Goal: Task Accomplishment & Management: Manage account settings

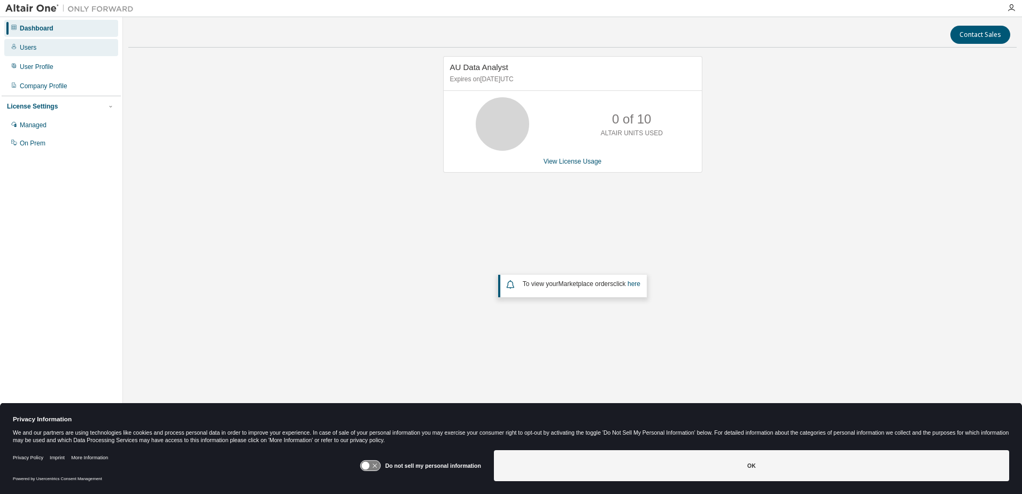
click at [35, 48] on div "Users" at bounding box center [28, 47] width 17 height 9
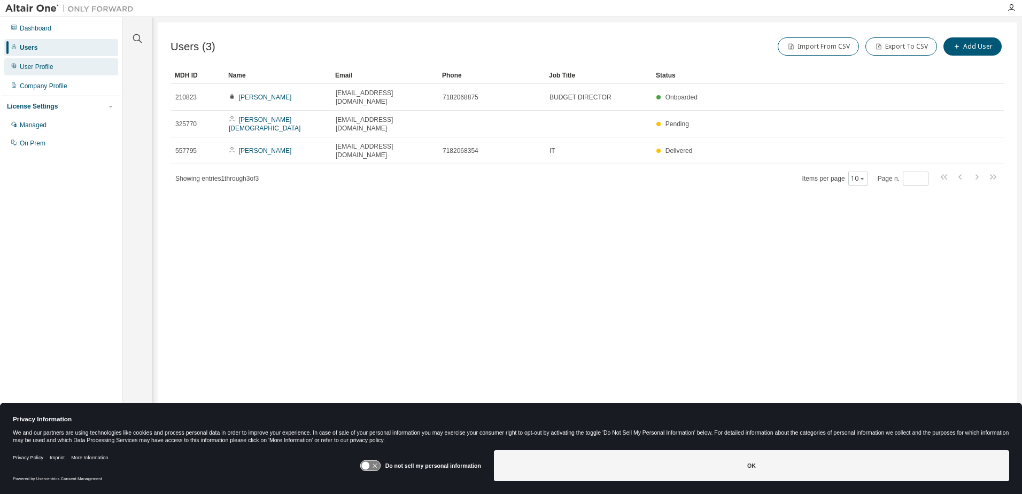
click at [38, 69] on div "User Profile" at bounding box center [37, 67] width 34 height 9
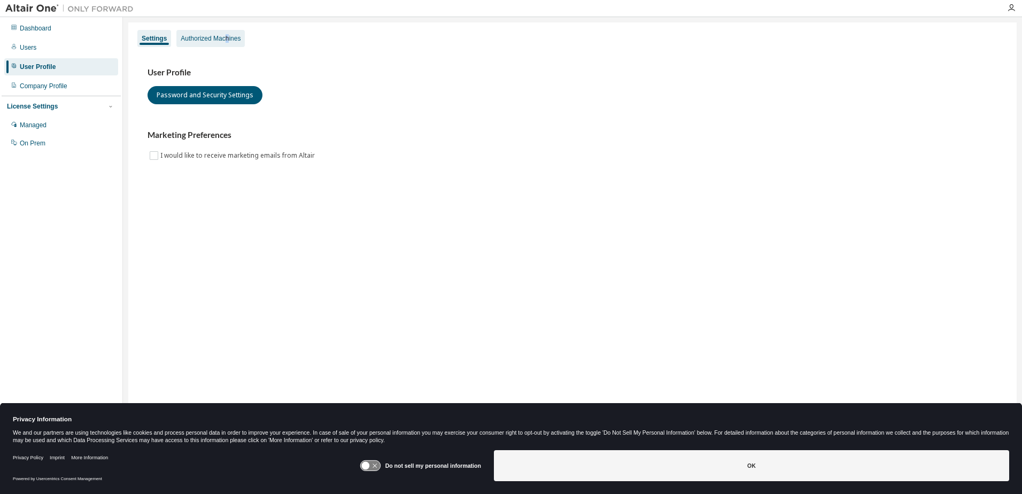
click at [227, 40] on div "Authorized Machines" at bounding box center [211, 38] width 60 height 9
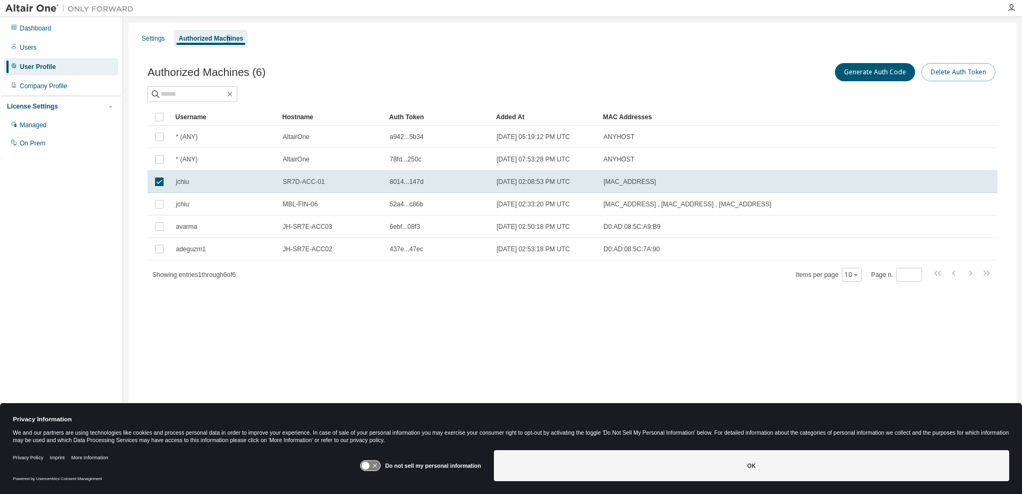
click at [981, 74] on button "Delete Auth Token" at bounding box center [958, 72] width 74 height 18
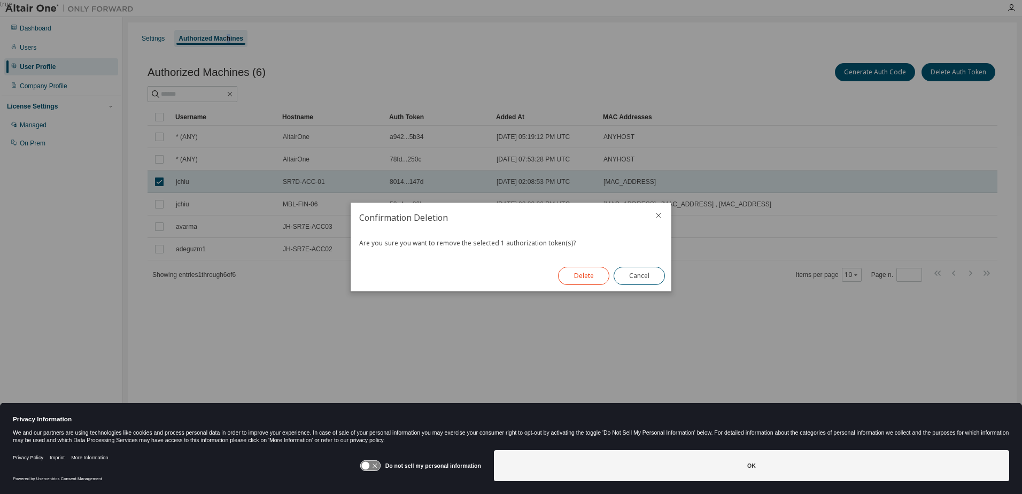
click at [581, 279] on button "Delete" at bounding box center [583, 276] width 51 height 18
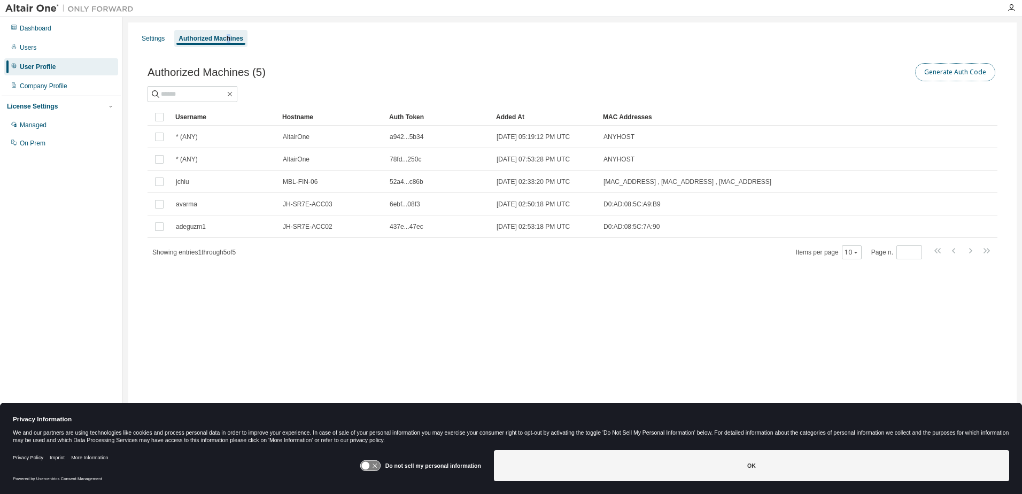
click at [973, 73] on button "Generate Auth Code" at bounding box center [955, 72] width 80 height 18
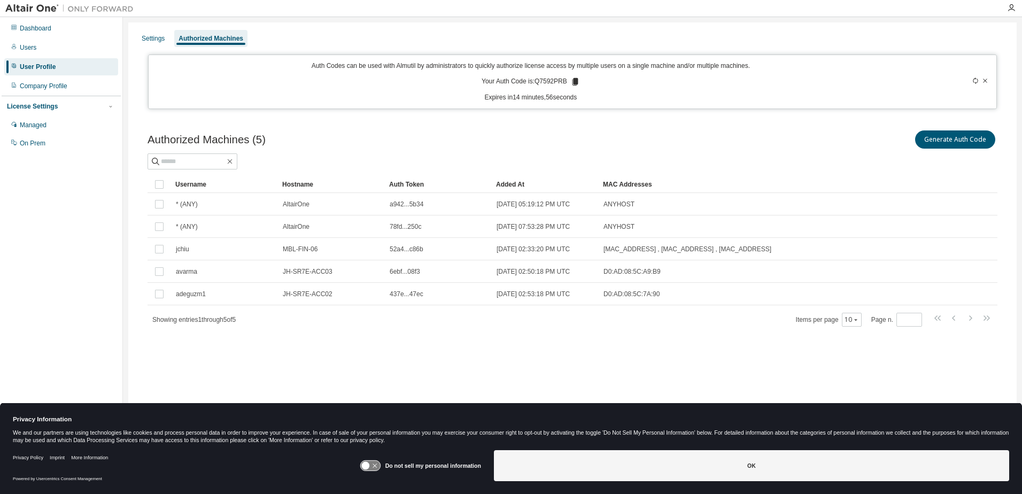
click at [575, 82] on icon at bounding box center [575, 81] width 6 height 7
click at [562, 100] on div "Auth Code copied to clipboard" at bounding box center [536, 97] width 86 height 11
click at [750, 125] on div "Authorized Machines (5) Generate Auth Code Clear Load Save Save As Field Operat…" at bounding box center [572, 234] width 875 height 239
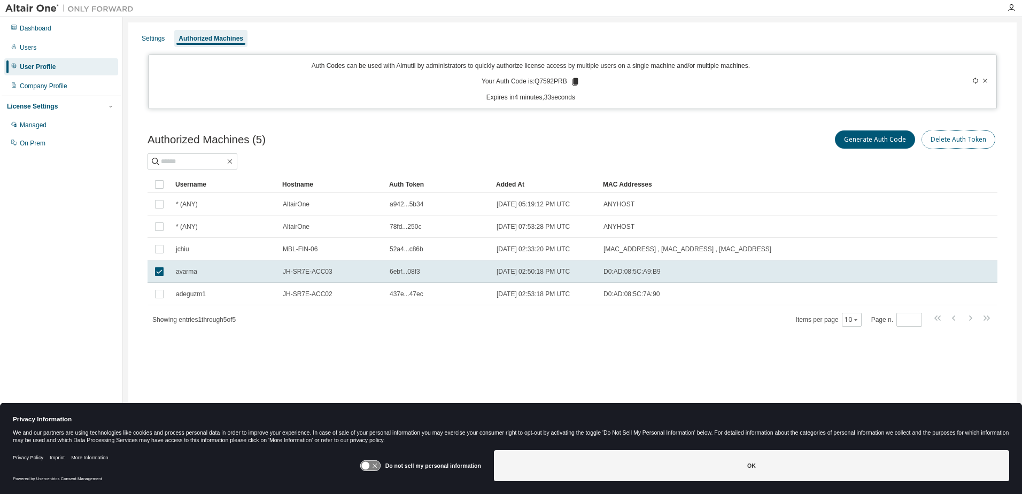
click at [973, 143] on button "Delete Auth Token" at bounding box center [958, 139] width 74 height 18
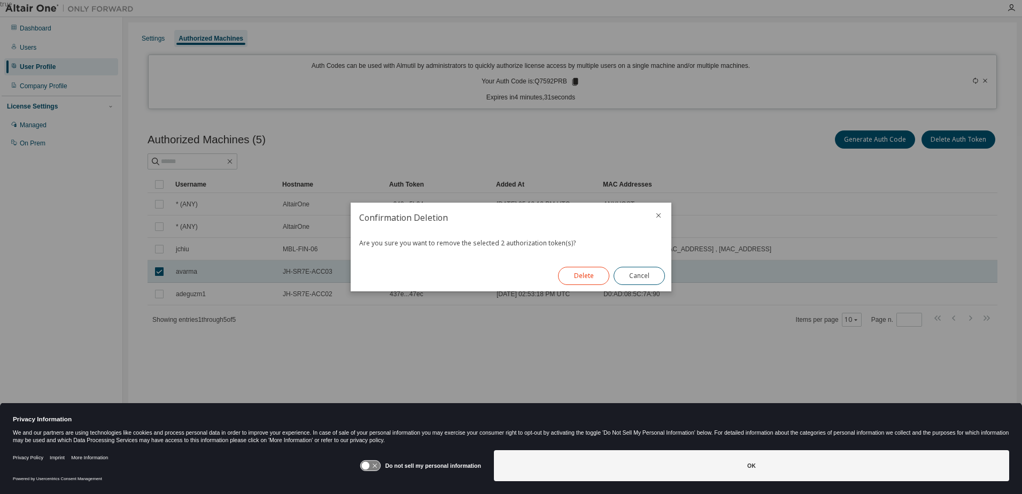
click at [571, 276] on button "Delete" at bounding box center [583, 276] width 51 height 18
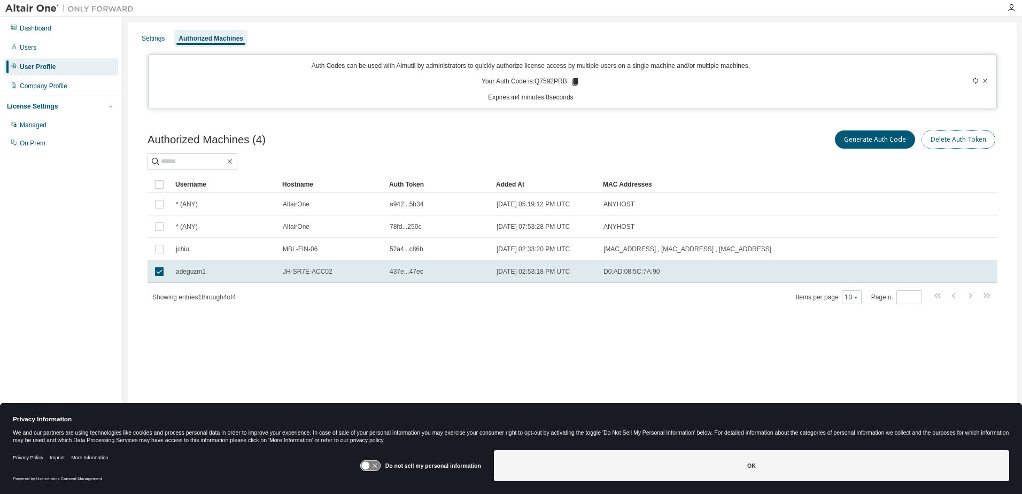
click at [989, 144] on button "Delete Auth Token" at bounding box center [958, 139] width 74 height 18
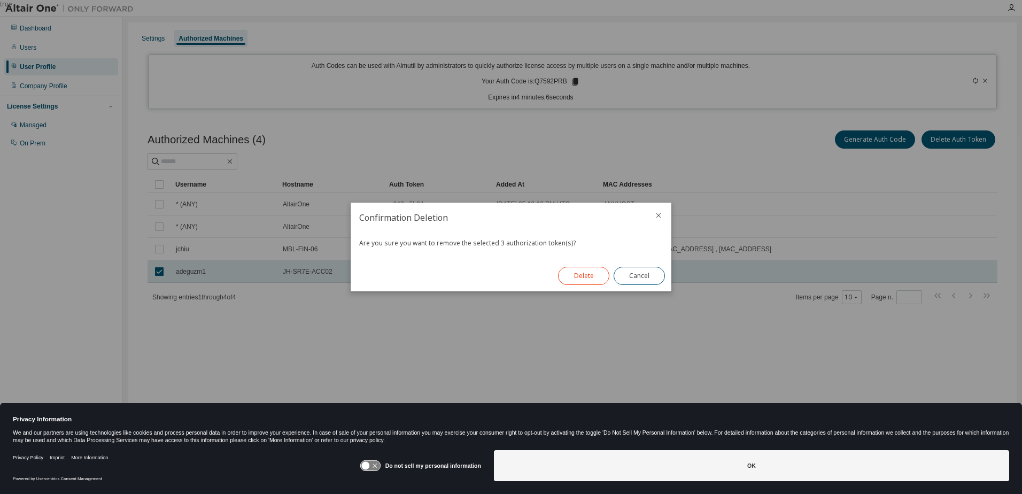
click at [580, 280] on button "Delete" at bounding box center [583, 276] width 51 height 18
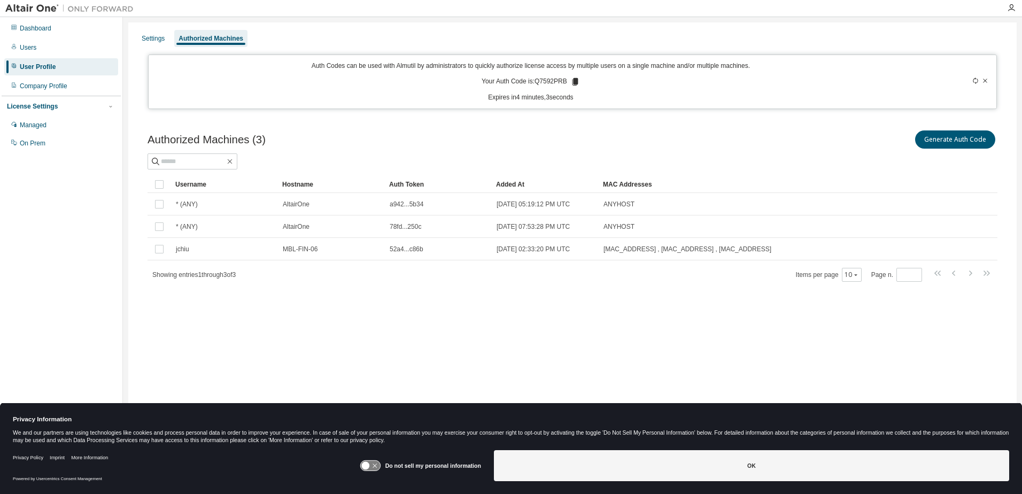
click at [40, 67] on div "User Profile" at bounding box center [38, 67] width 36 height 9
click at [155, 40] on div "Settings" at bounding box center [153, 38] width 23 height 9
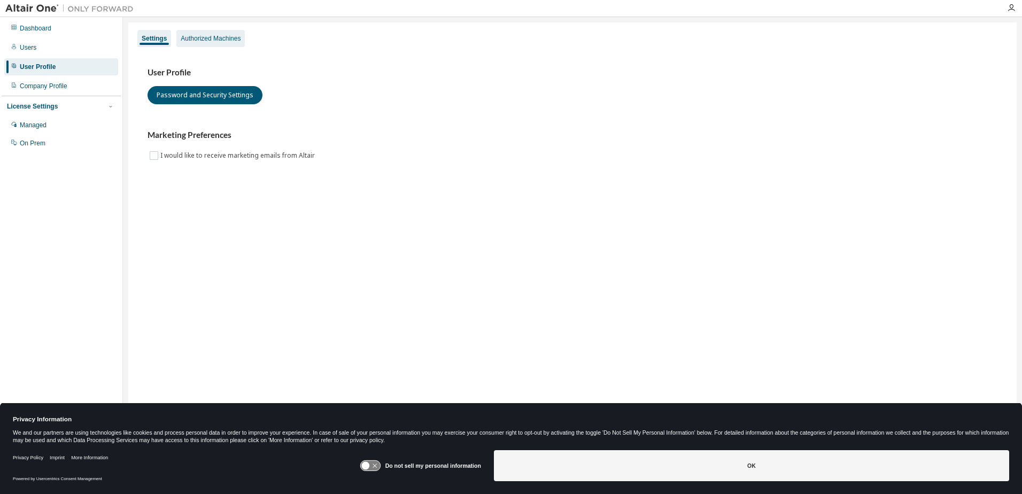
click at [194, 40] on div "Authorized Machines" at bounding box center [211, 38] width 60 height 9
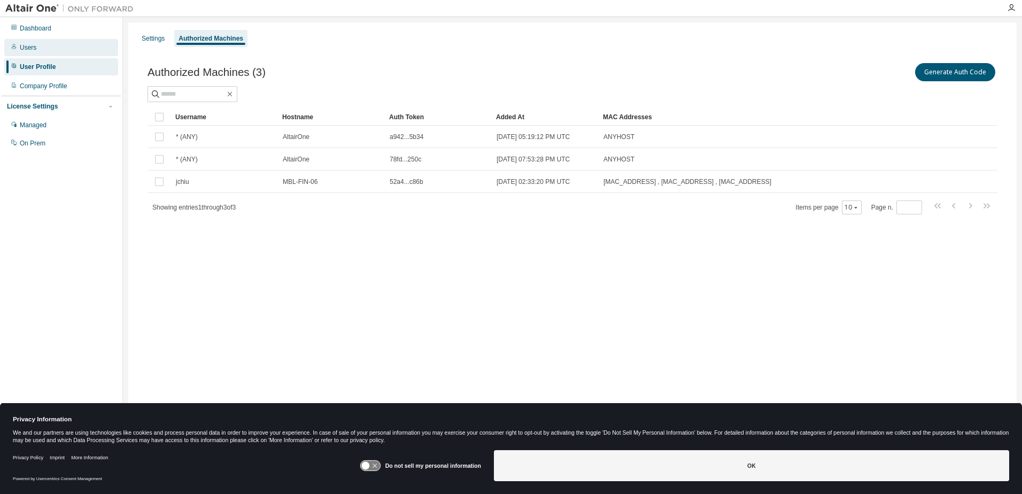
click at [37, 49] on div "Users" at bounding box center [61, 47] width 114 height 17
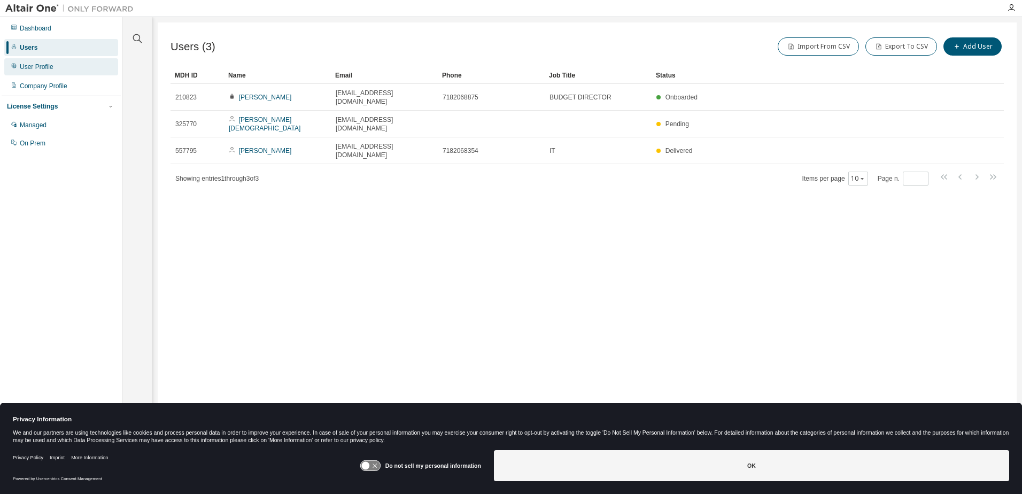
click at [33, 67] on div "User Profile" at bounding box center [37, 67] width 34 height 9
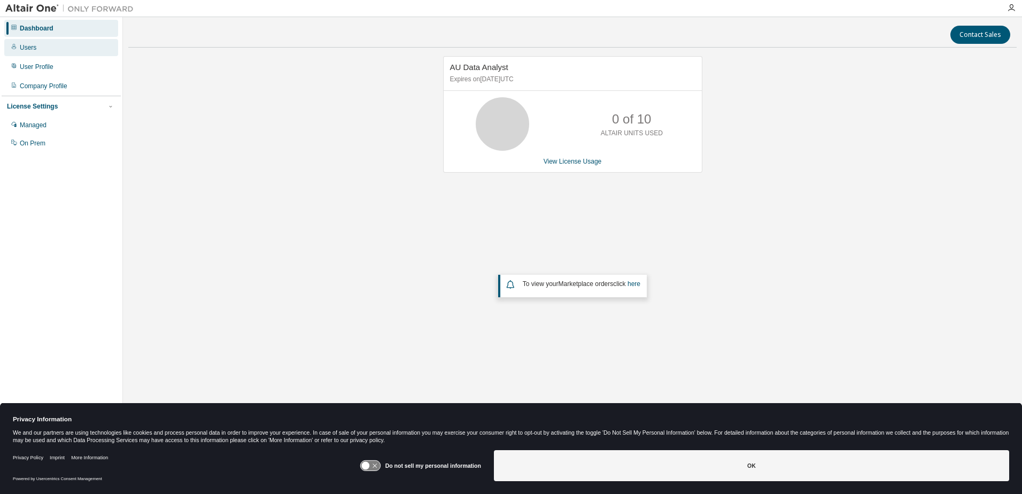
click at [29, 51] on div "Users" at bounding box center [28, 47] width 17 height 9
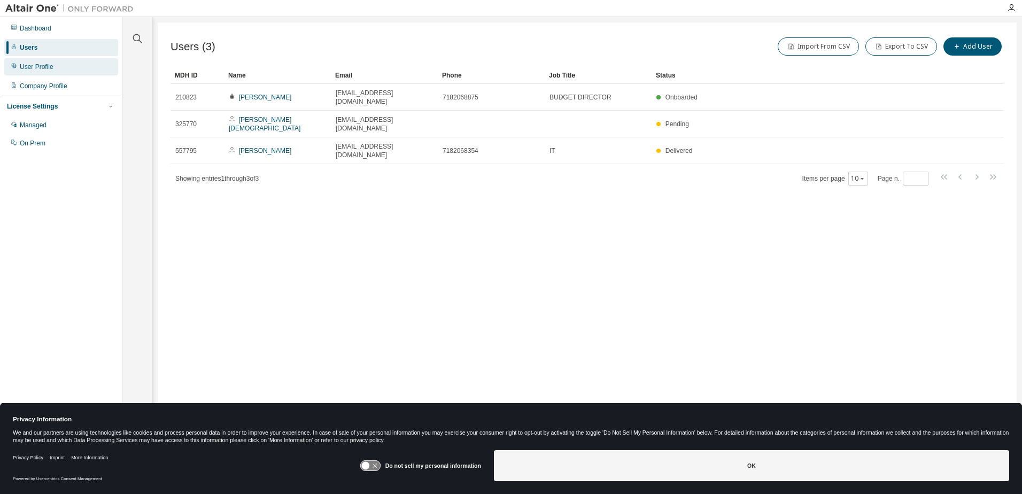
click at [26, 69] on div "User Profile" at bounding box center [37, 67] width 34 height 9
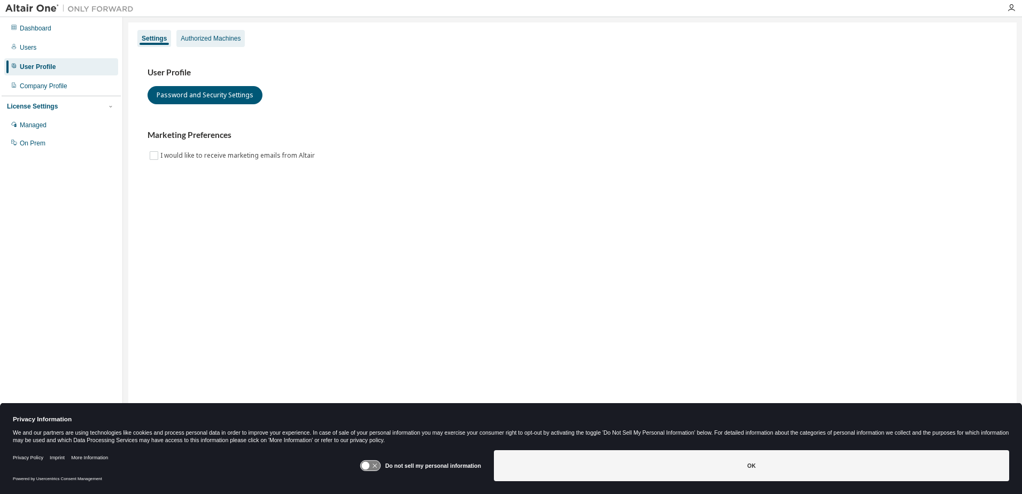
click at [198, 37] on div "Authorized Machines" at bounding box center [211, 38] width 60 height 9
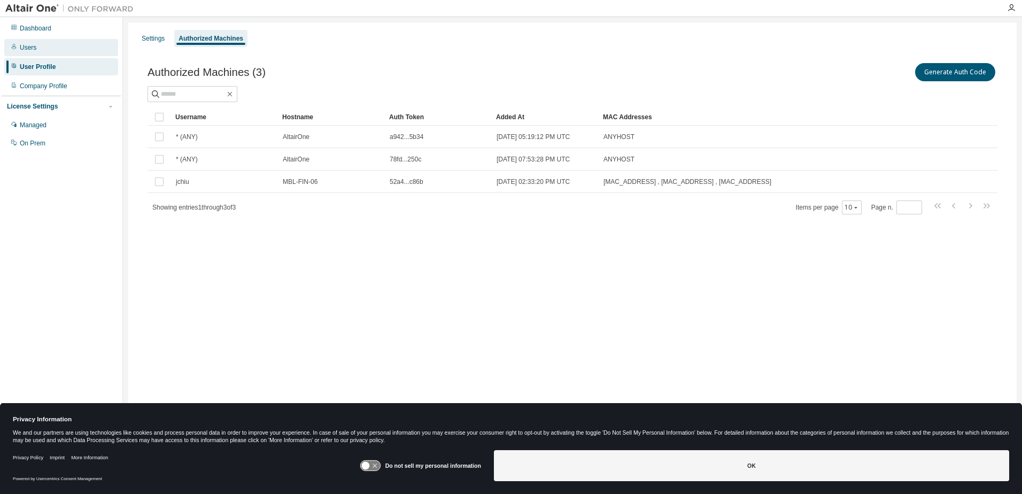
click at [30, 49] on div "Users" at bounding box center [28, 47] width 17 height 9
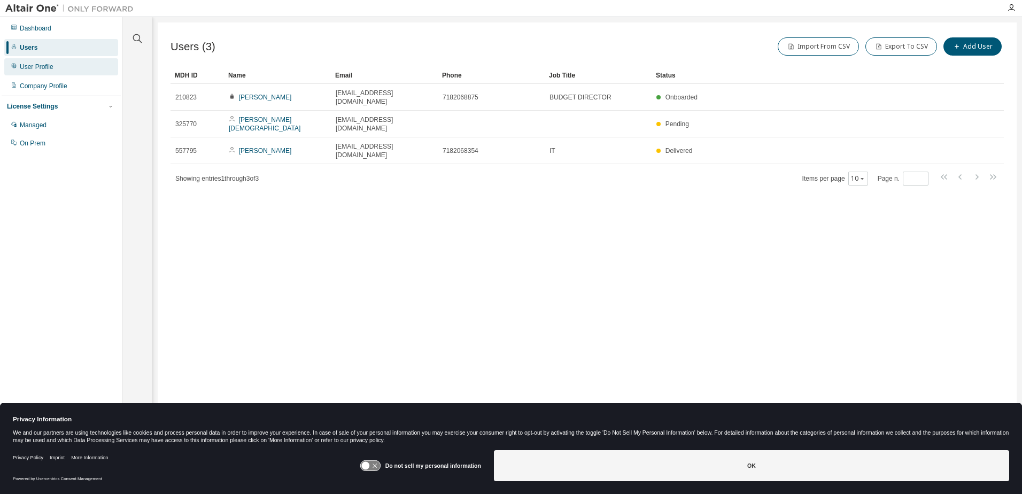
click at [40, 69] on div "User Profile" at bounding box center [37, 67] width 34 height 9
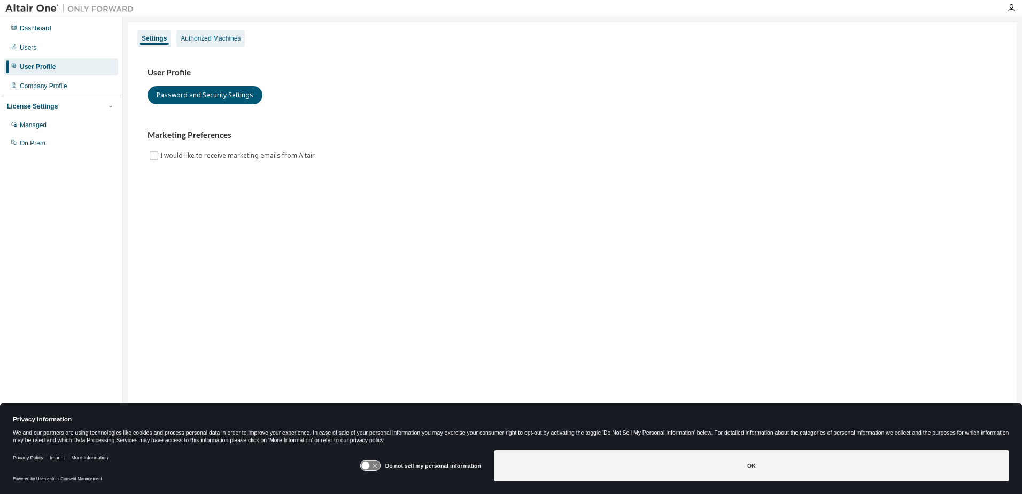
click at [225, 40] on div "Authorized Machines" at bounding box center [211, 38] width 60 height 9
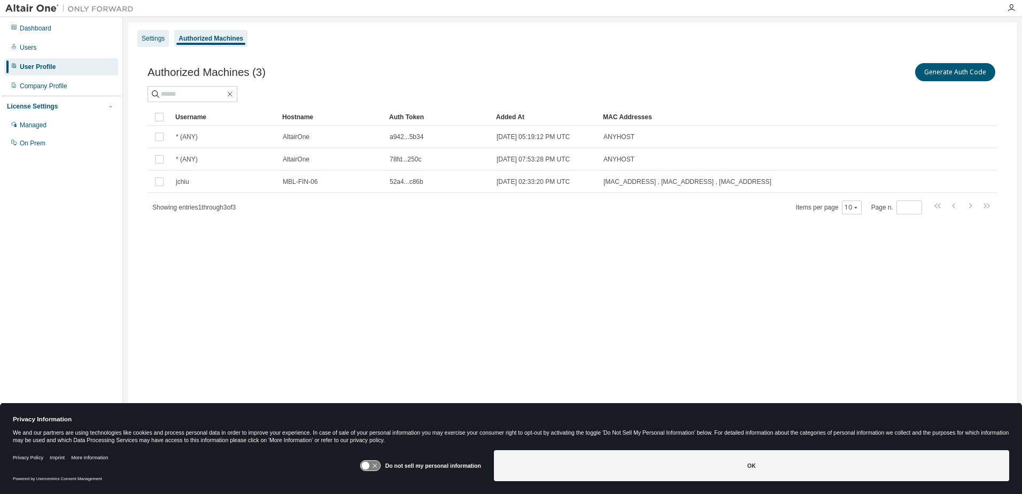
click at [155, 41] on div "Settings" at bounding box center [153, 38] width 23 height 9
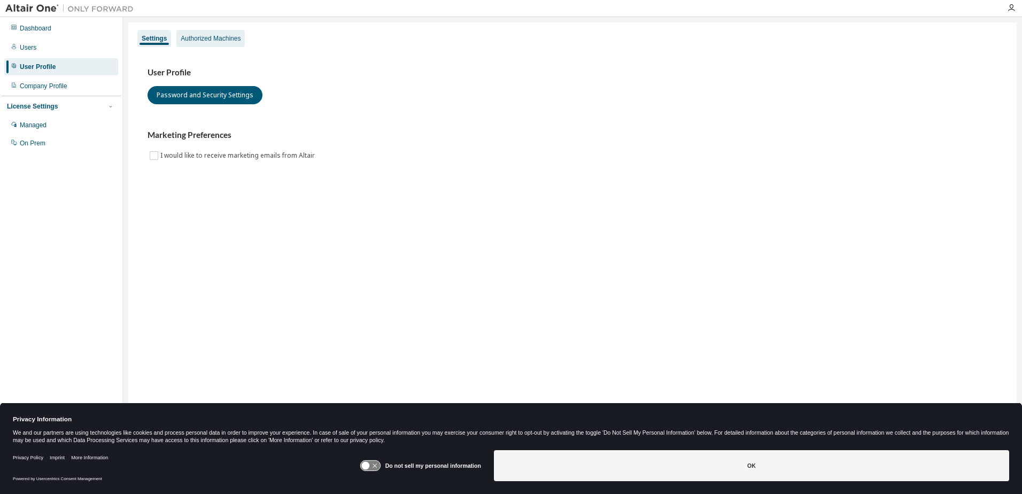
click at [196, 37] on div "Authorized Machines" at bounding box center [211, 38] width 60 height 9
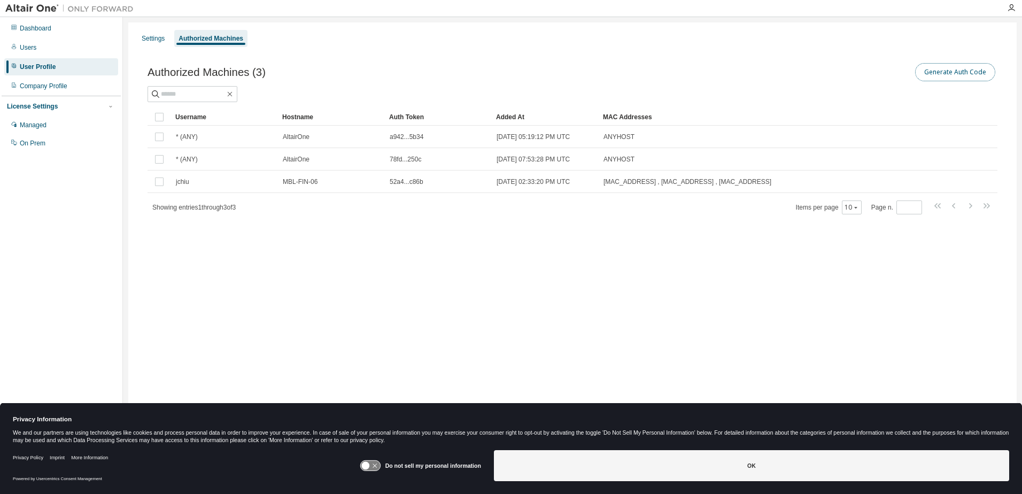
click at [952, 72] on button "Generate Auth Code" at bounding box center [955, 72] width 80 height 18
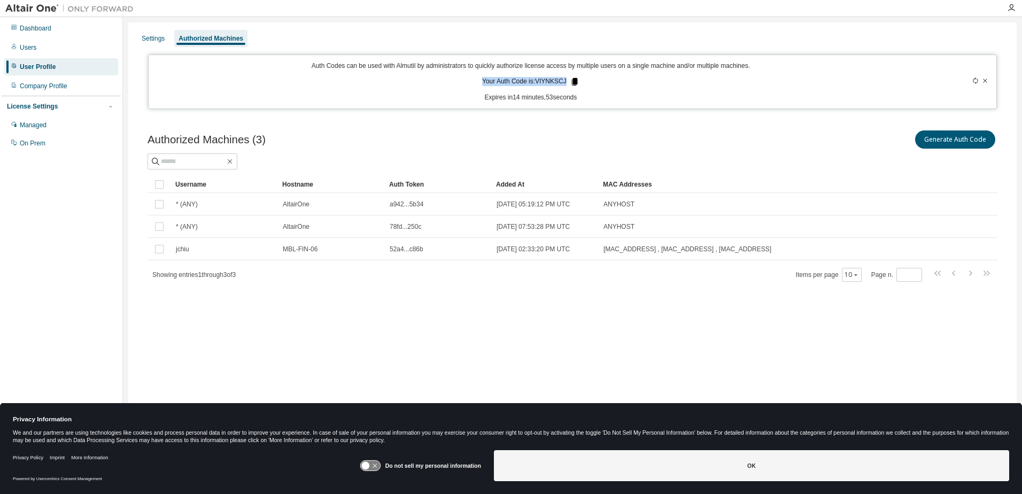
click at [568, 80] on div "Auth Codes can be used with Almutil by administrators to quickly authorize lice…" at bounding box center [531, 81] width 752 height 41
copy p "Your Auth Code is: VIYNKSCJ"
click at [938, 143] on button "Generate Auth Code" at bounding box center [955, 139] width 80 height 18
click at [949, 138] on button "Generate Auth Code" at bounding box center [955, 139] width 80 height 18
click at [987, 82] on icon at bounding box center [984, 80] width 6 height 6
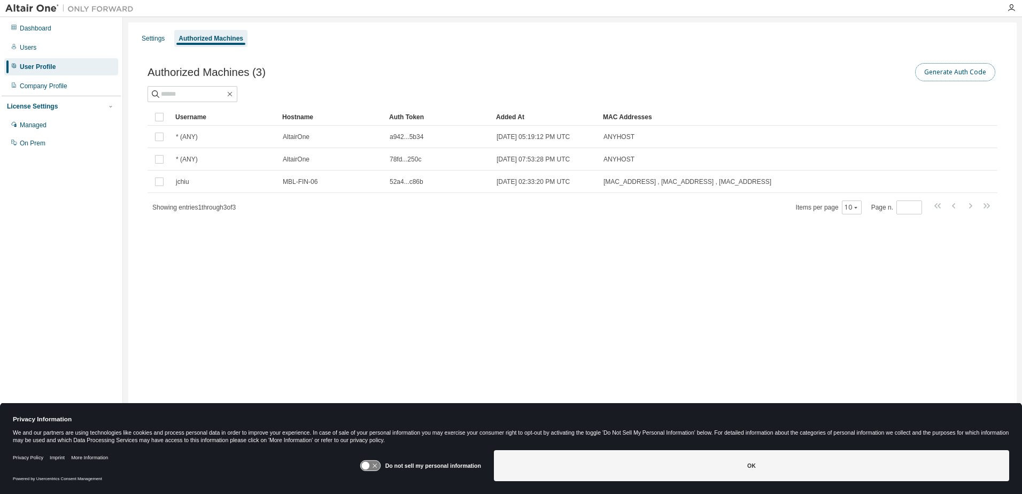
click at [935, 76] on button "Generate Auth Code" at bounding box center [955, 72] width 80 height 18
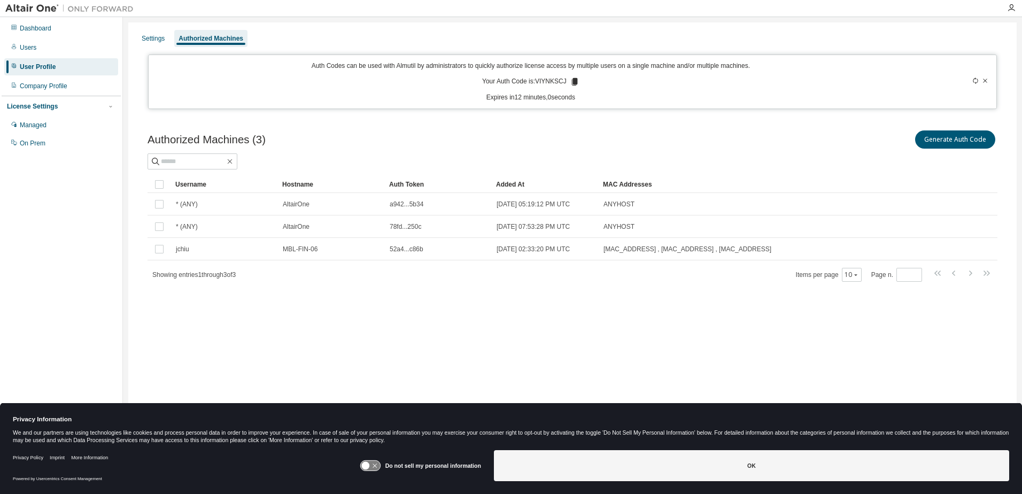
click at [987, 79] on icon at bounding box center [984, 80] width 6 height 6
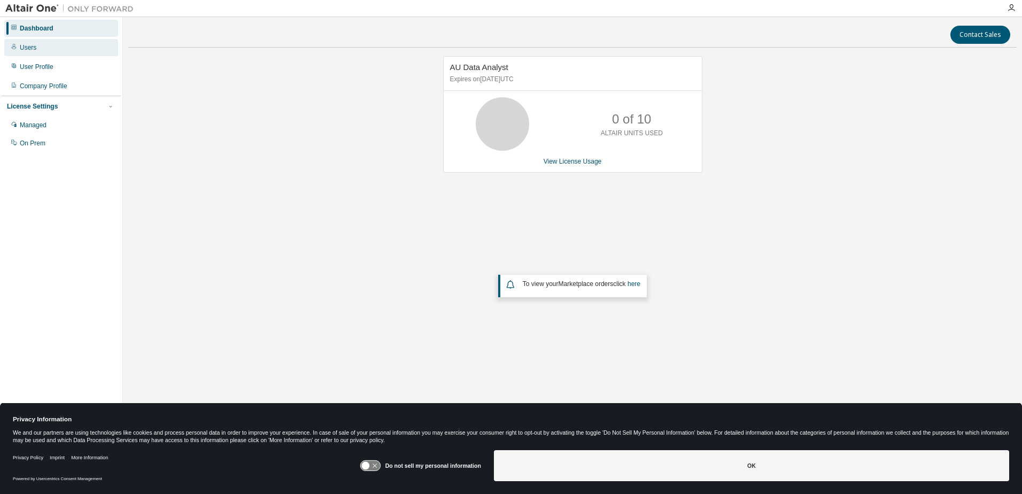
click at [42, 49] on div "Users" at bounding box center [61, 47] width 114 height 17
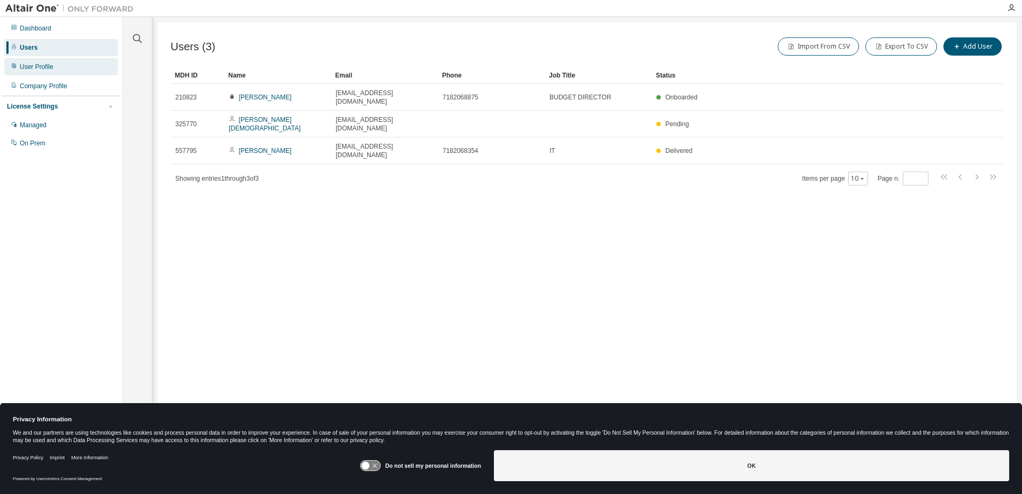
click at [71, 65] on div "User Profile" at bounding box center [61, 66] width 114 height 17
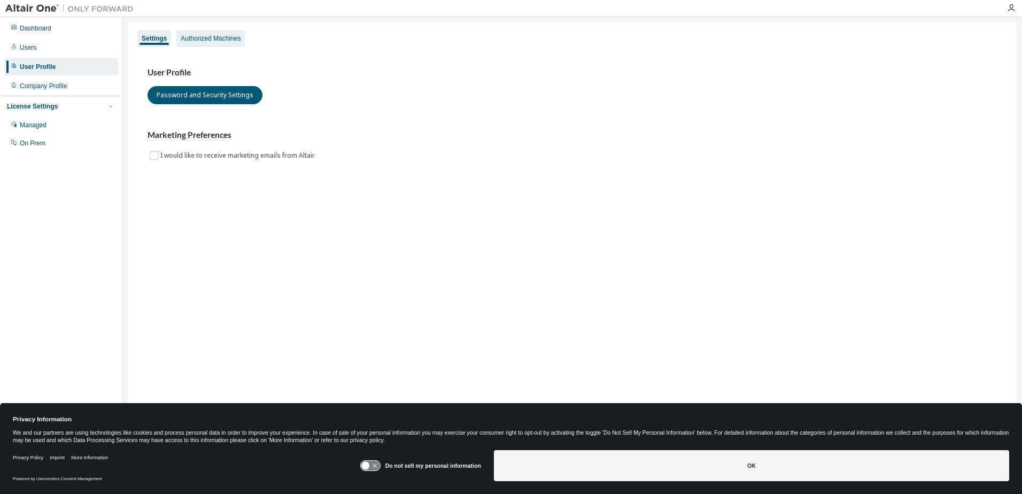
click at [201, 38] on div "Authorized Machines" at bounding box center [211, 38] width 60 height 9
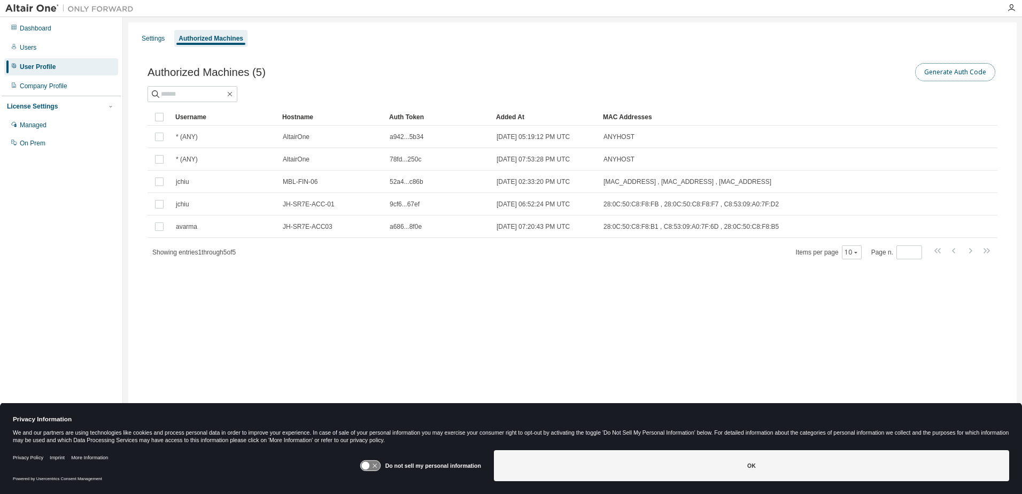
click at [937, 72] on button "Generate Auth Code" at bounding box center [955, 72] width 80 height 18
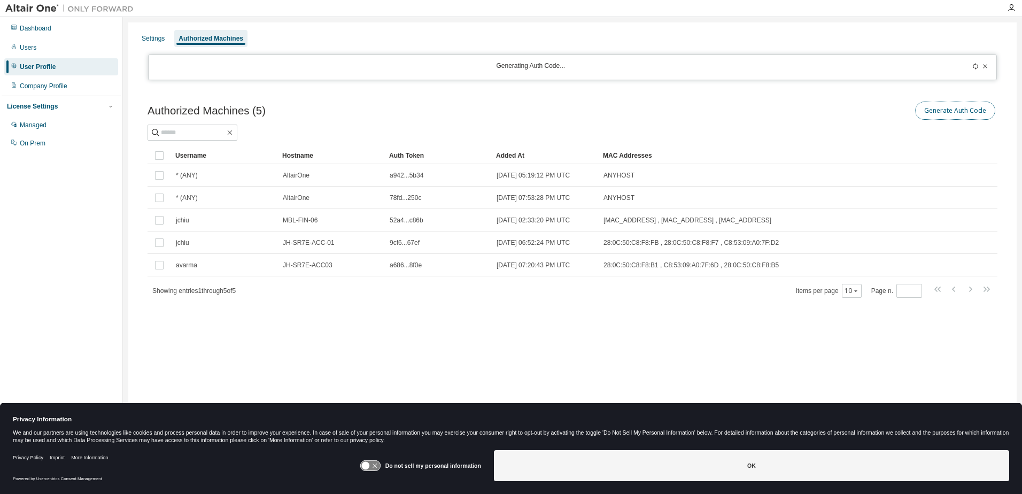
click at [937, 113] on button "Generate Auth Code" at bounding box center [955, 111] width 80 height 18
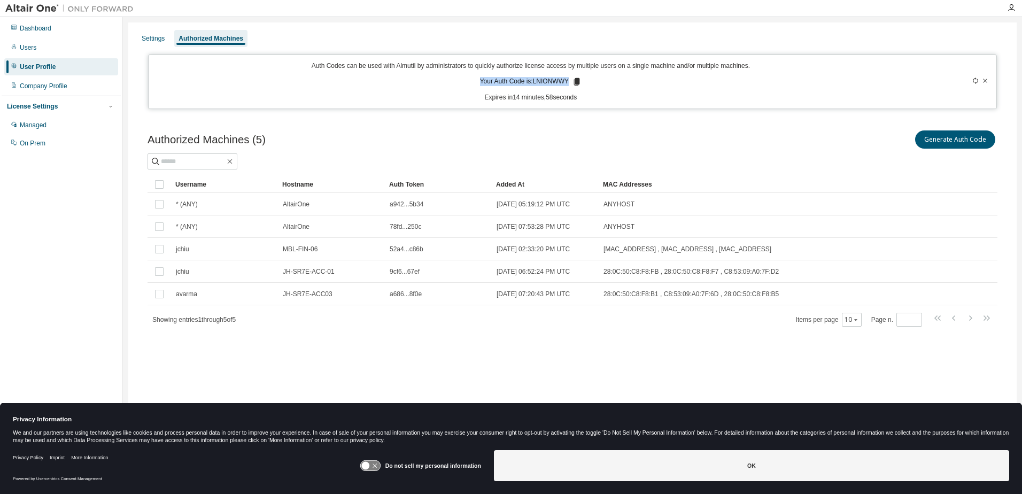
drag, startPoint x: 479, startPoint y: 79, endPoint x: 570, endPoint y: 84, distance: 91.5
click at [570, 84] on div "Auth Codes can be used with Almutil by administrators to quickly authorize lice…" at bounding box center [531, 81] width 752 height 41
copy p "Your Auth Code is: LNIONWWY"
